Goal: Navigation & Orientation: Find specific page/section

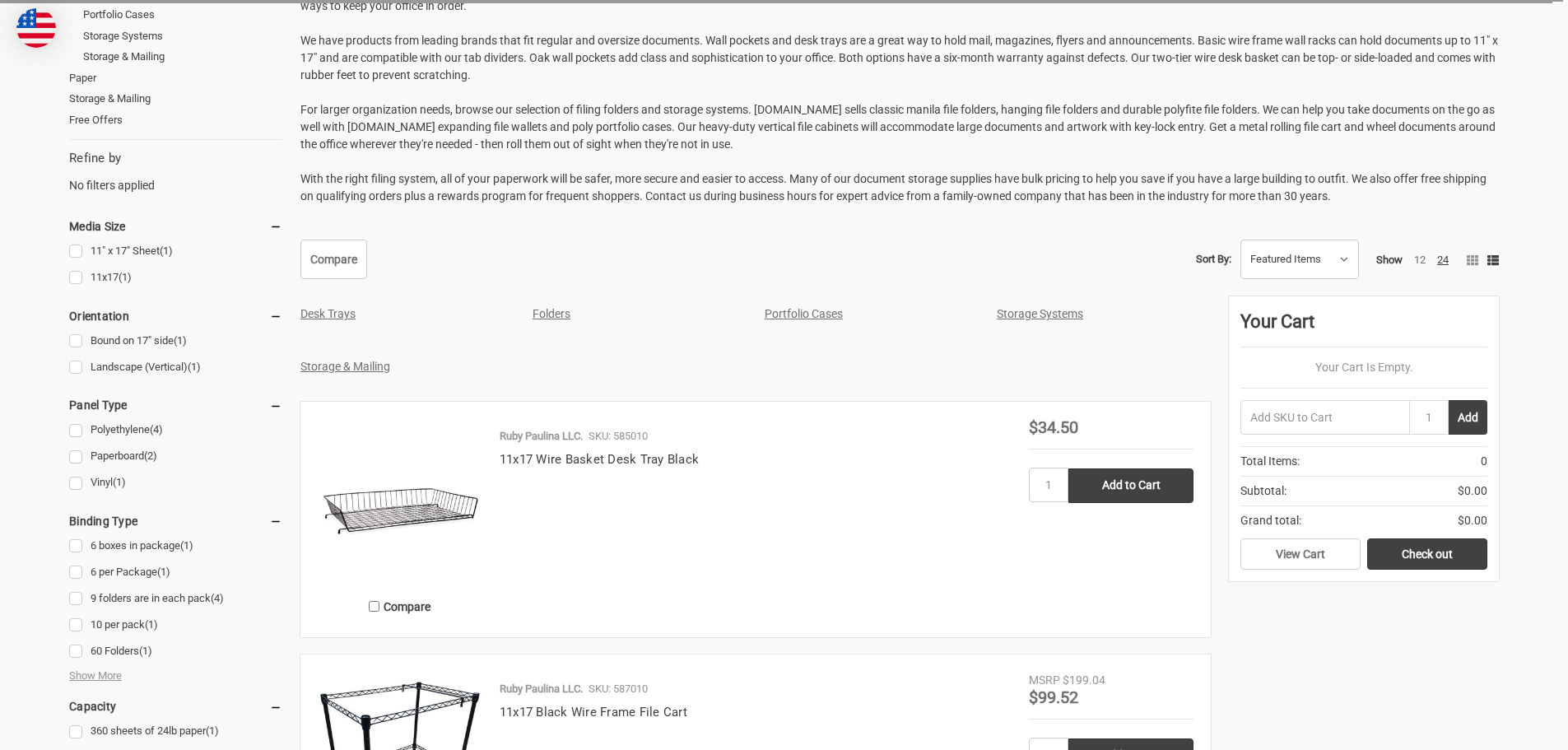
scroll to position [426, 0]
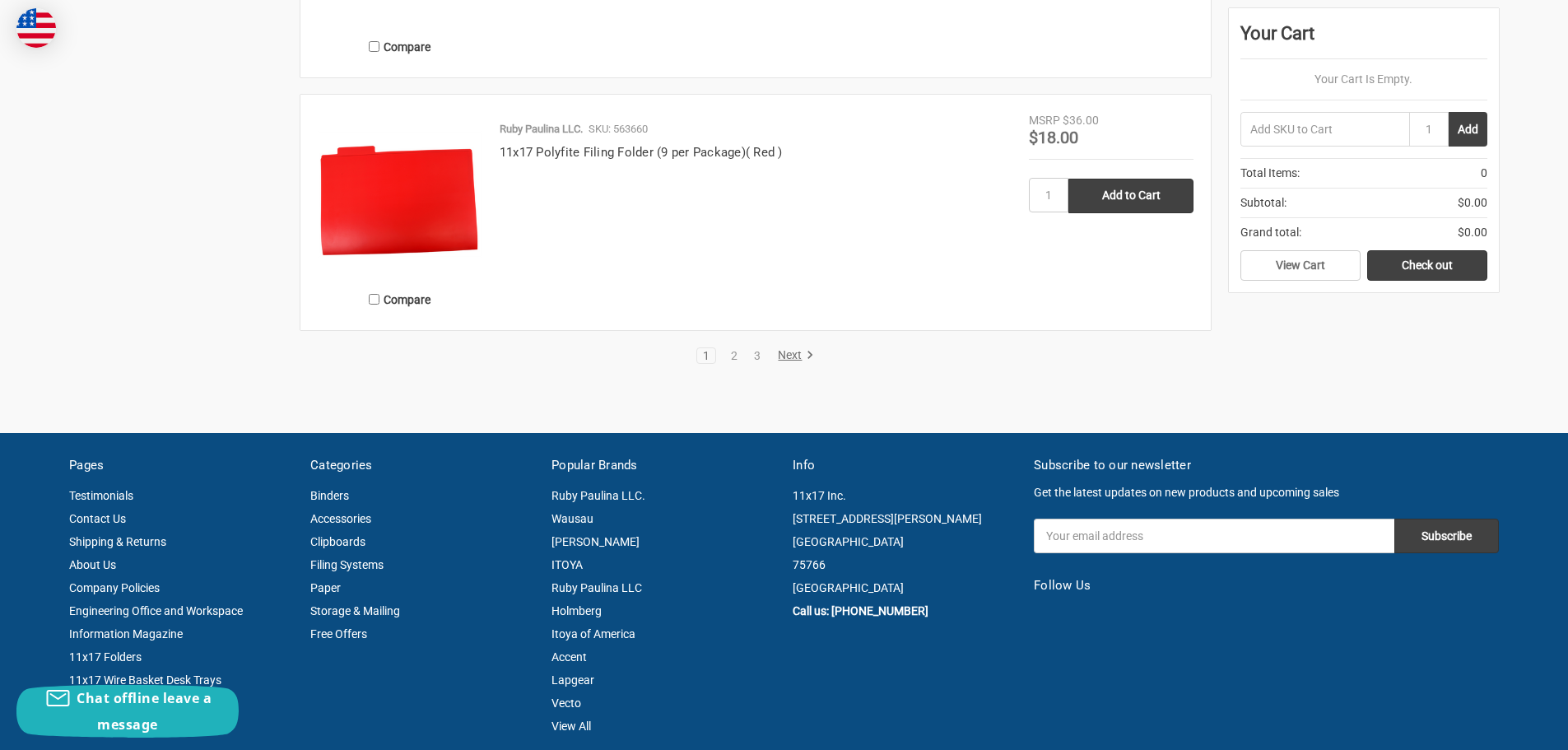
scroll to position [3452, 0]
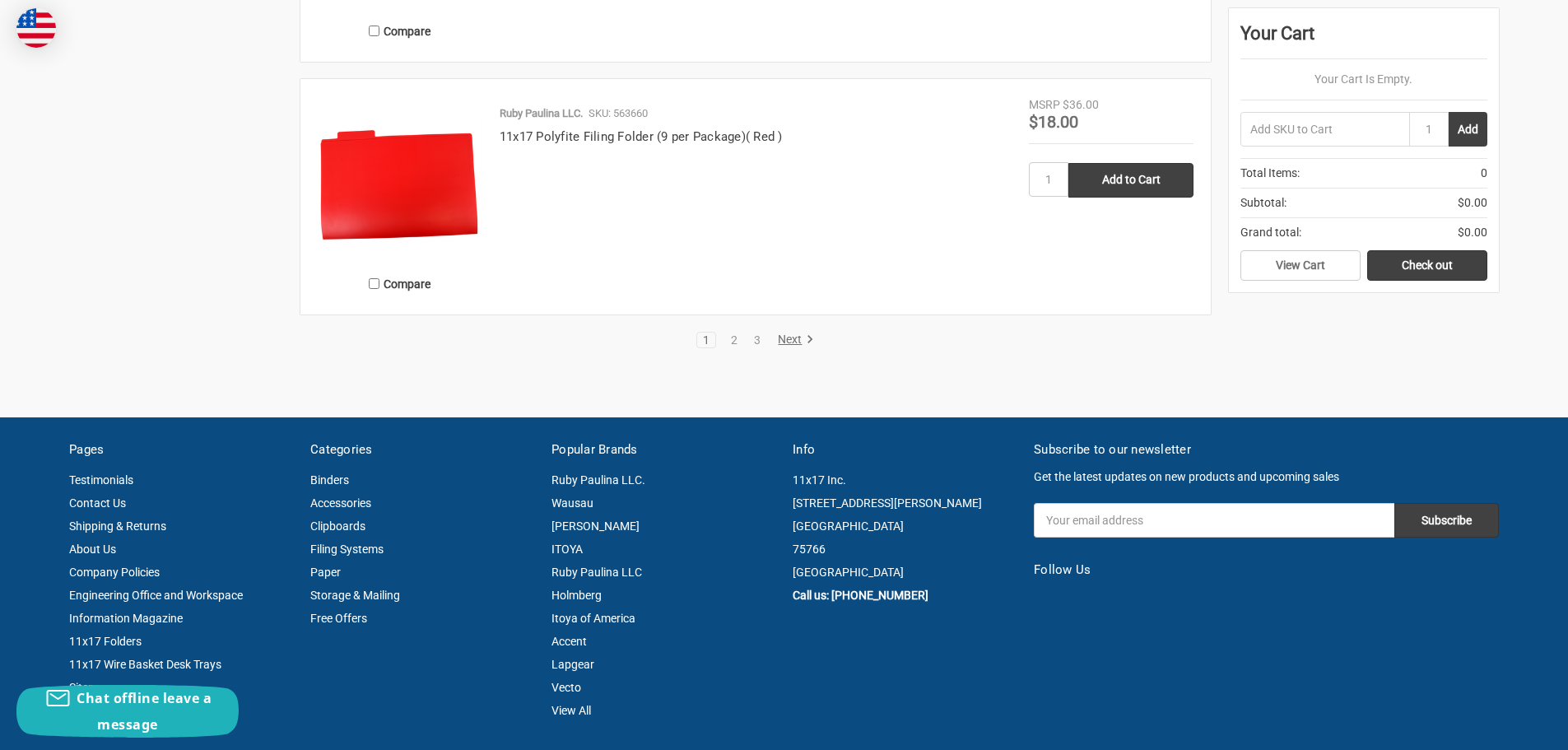
click at [783, 342] on link "Next" at bounding box center [793, 339] width 42 height 15
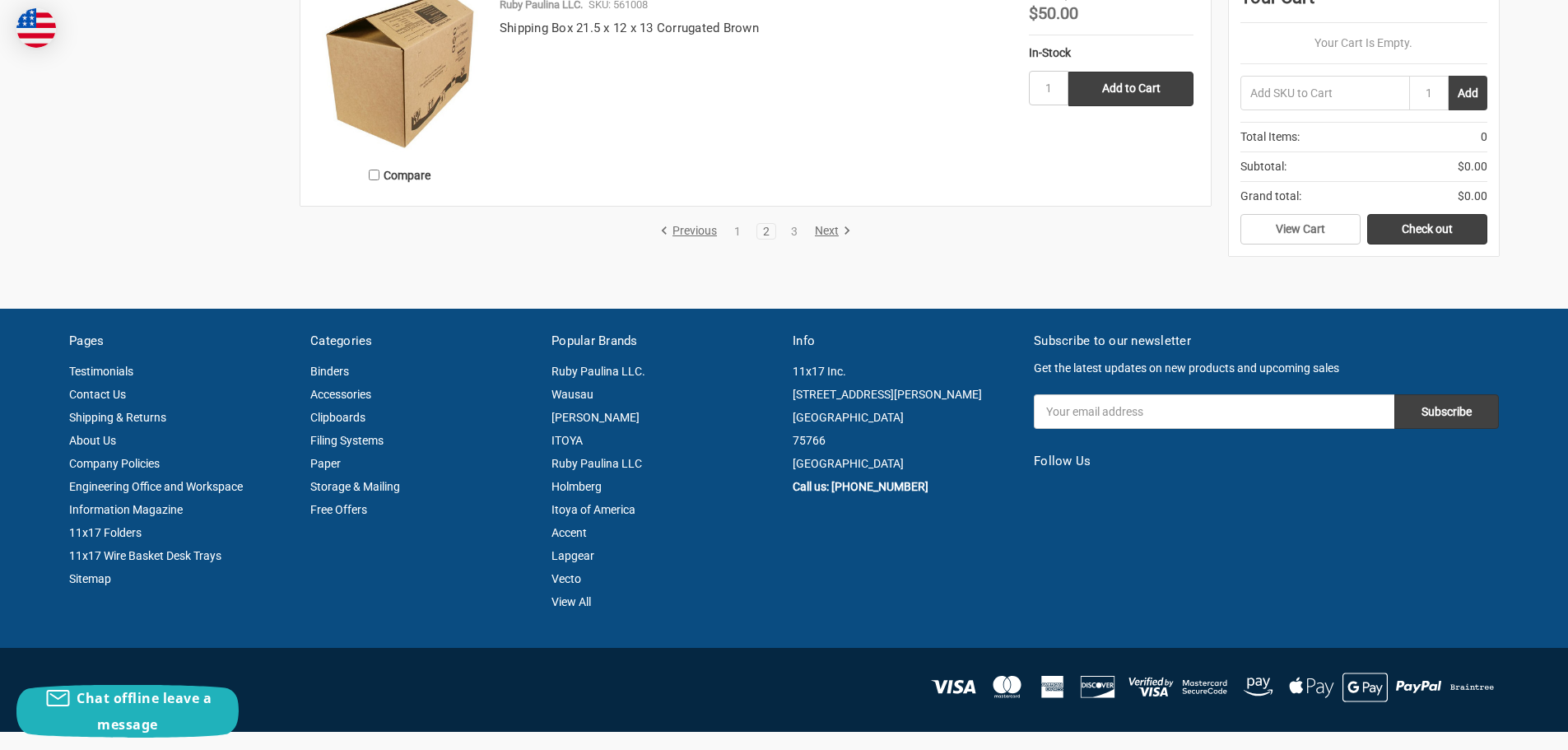
scroll to position [3456, 0]
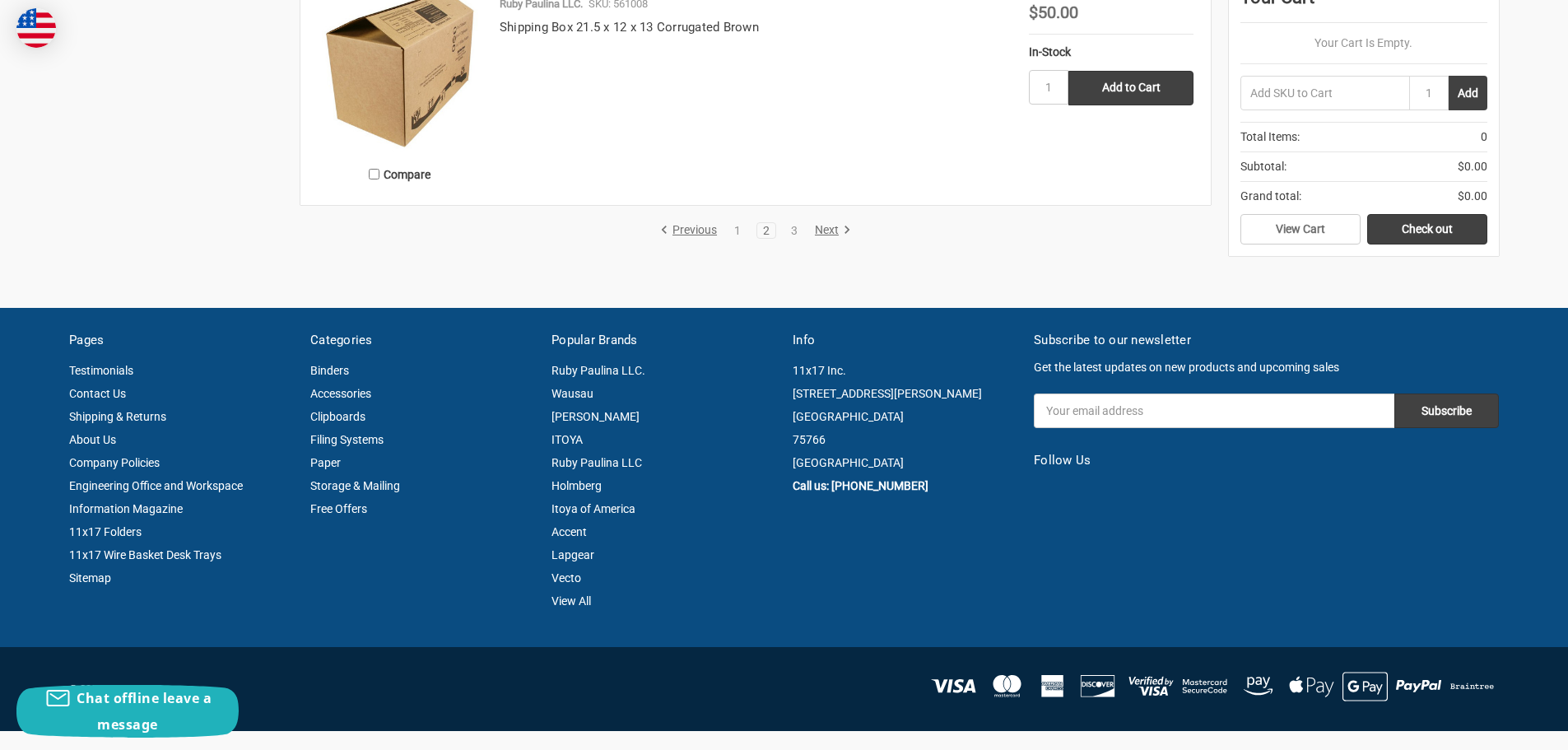
click at [815, 237] on link "Next" at bounding box center [830, 230] width 42 height 15
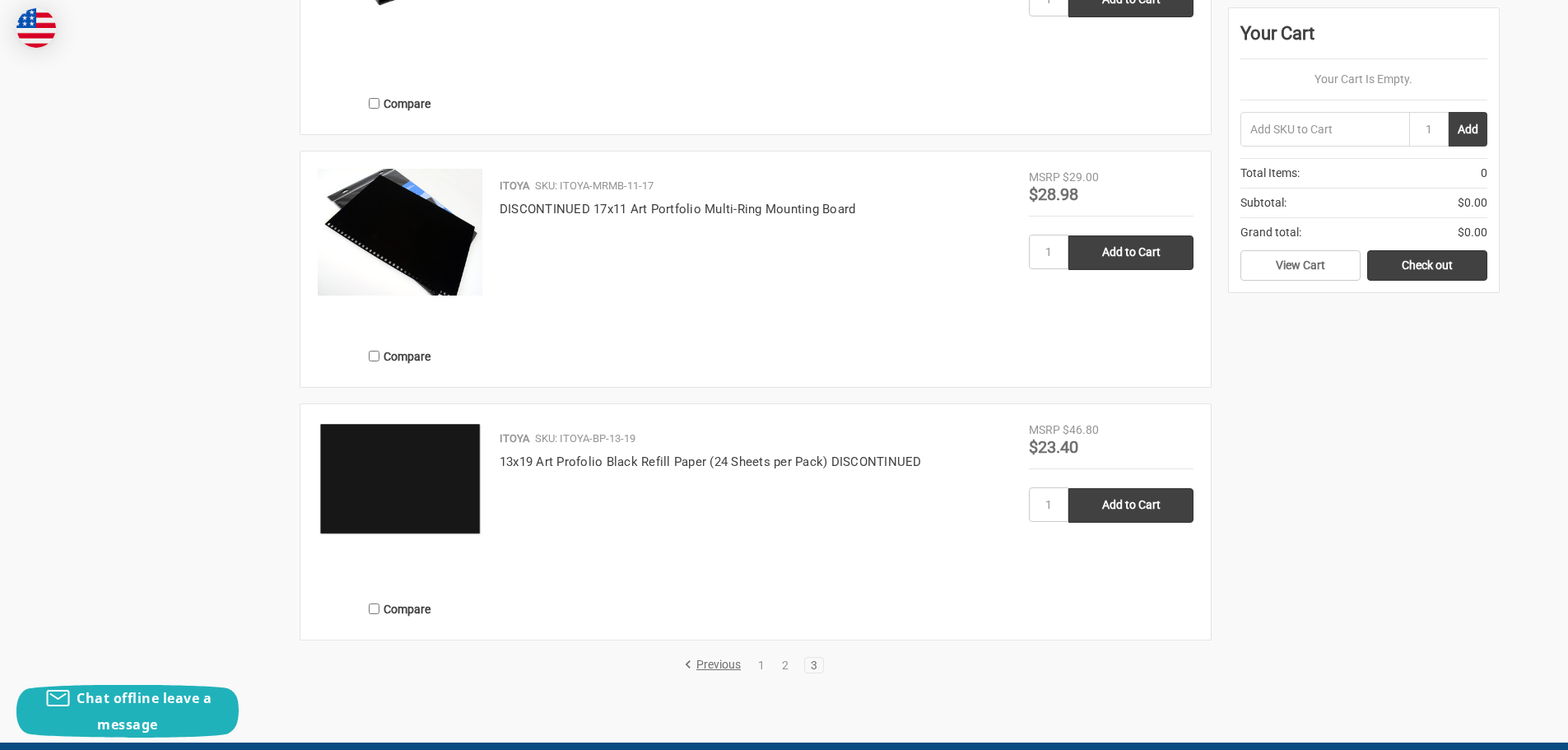
scroll to position [2057, 0]
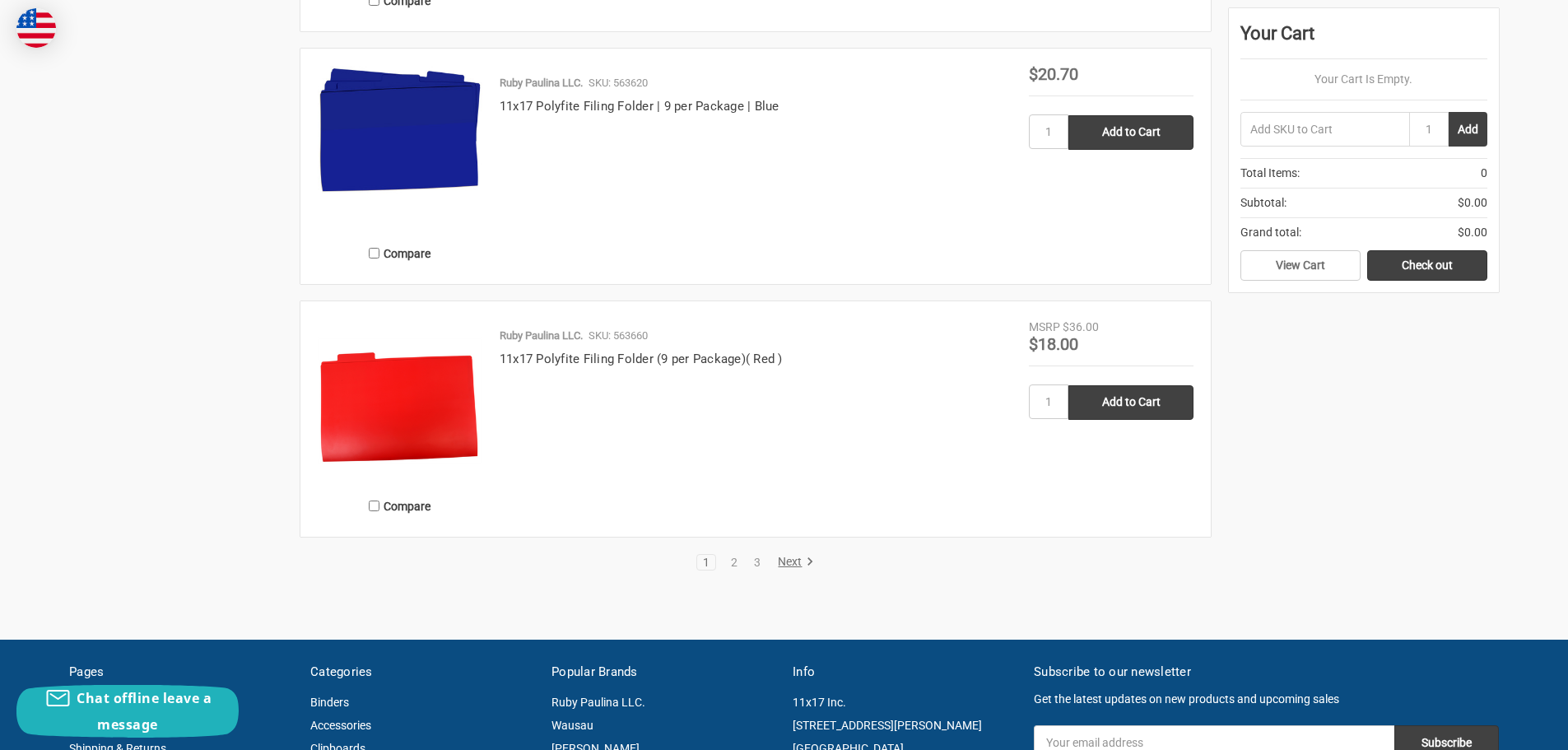
scroll to position [3127, 0]
